Goal: Information Seeking & Learning: Understand process/instructions

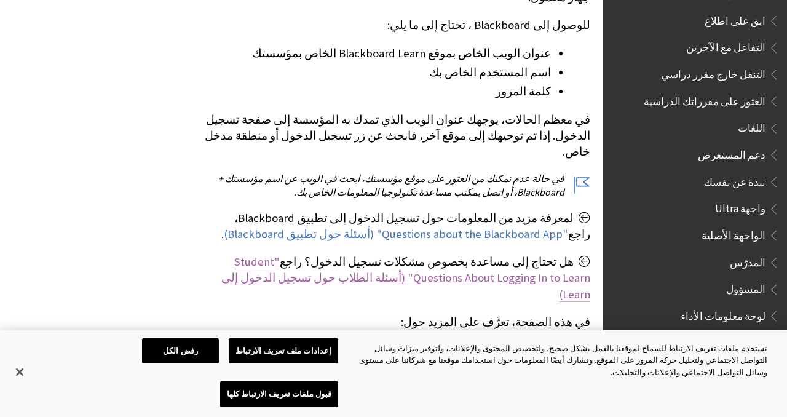
scroll to position [287, 0]
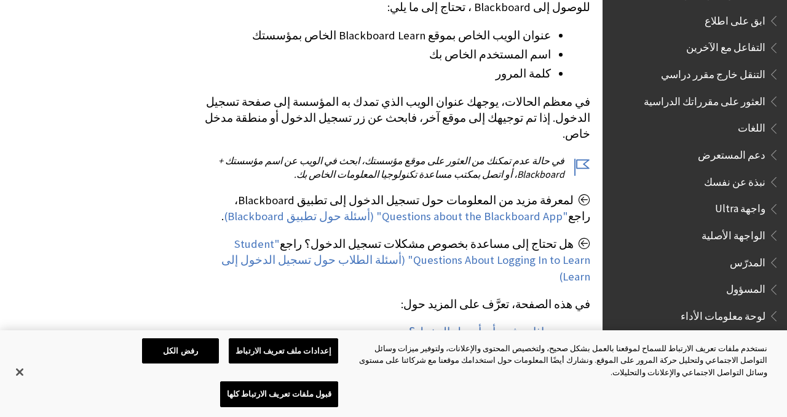
click at [511, 344] on link "الوصول إلى موقع Blackboard Learn الخاص بمؤسستك" at bounding box center [421, 351] width 259 height 15
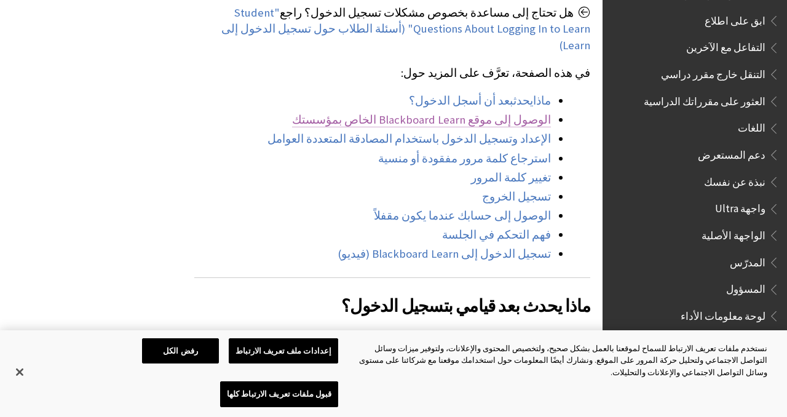
scroll to position [379, 0]
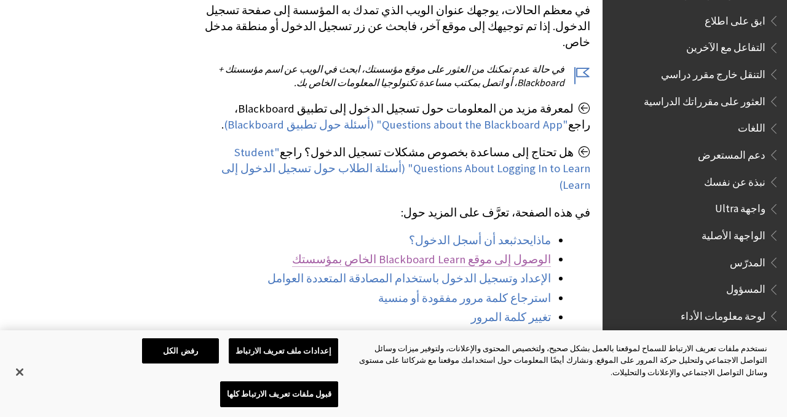
click at [503, 252] on link "الوصول إلى موقع Blackboard Learn الخاص بمؤسستك" at bounding box center [421, 259] width 259 height 15
click at [15, 386] on button "إغلاق" at bounding box center [19, 372] width 27 height 27
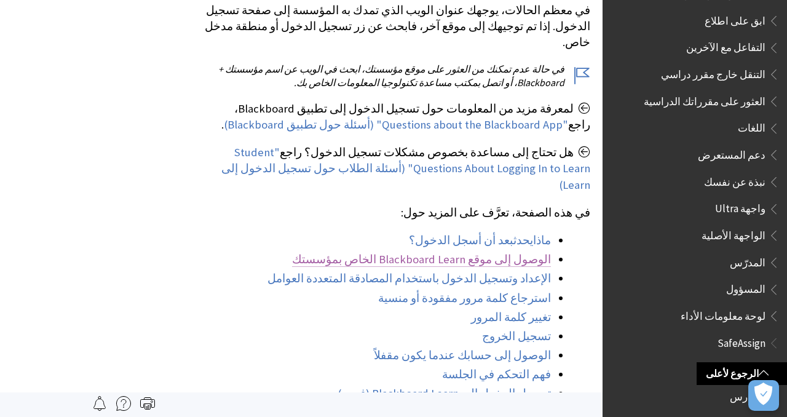
click at [378, 252] on link "الوصول إلى موقع Blackboard Learn الخاص بمؤسستك" at bounding box center [421, 259] width 259 height 15
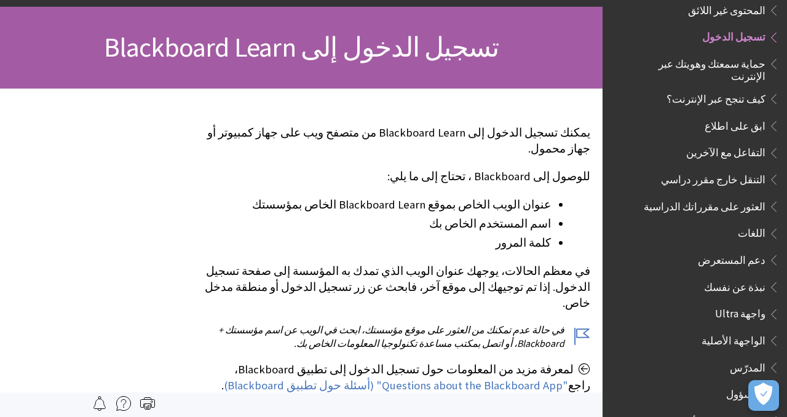
scroll to position [125, 0]
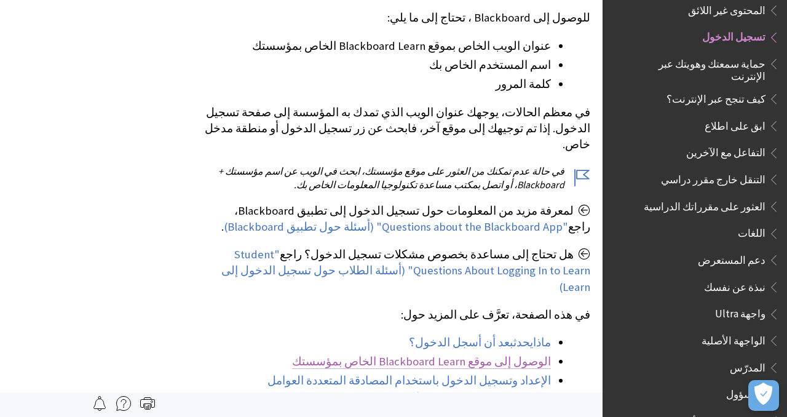
click at [514, 354] on link "الوصول إلى موقع Blackboard Learn الخاص بمؤسستك" at bounding box center [421, 361] width 259 height 15
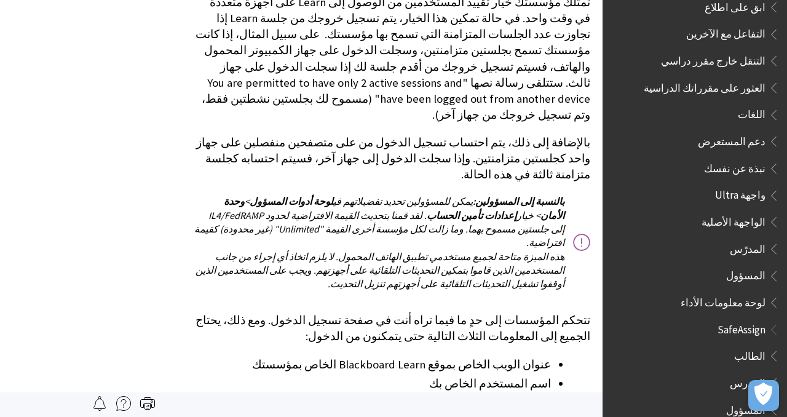
scroll to position [2856, 0]
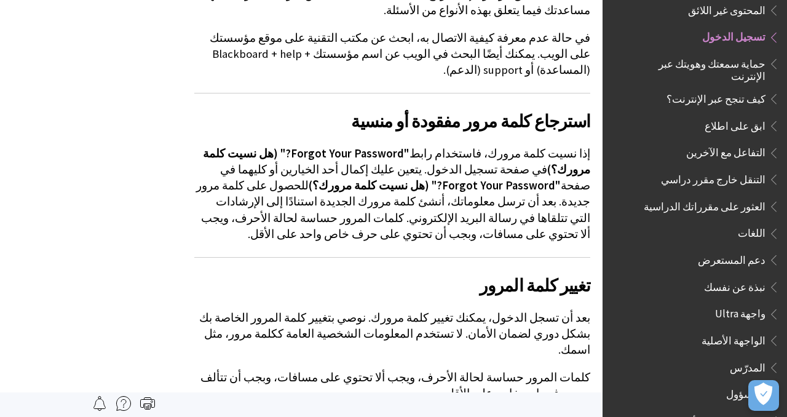
scroll to position [3207, 0]
